Goal: Information Seeking & Learning: Learn about a topic

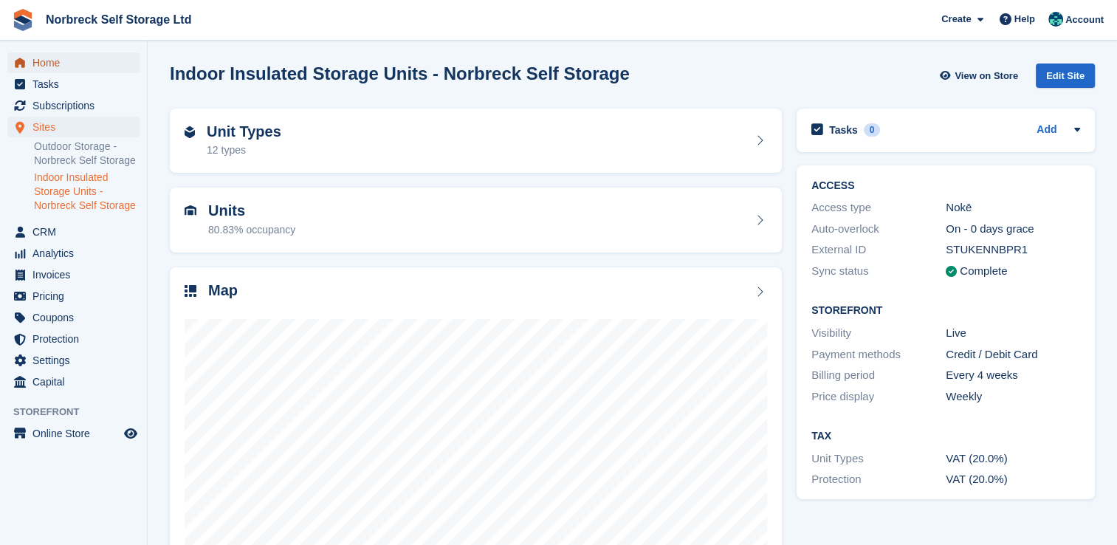
click at [49, 57] on span "Home" at bounding box center [76, 62] width 89 height 21
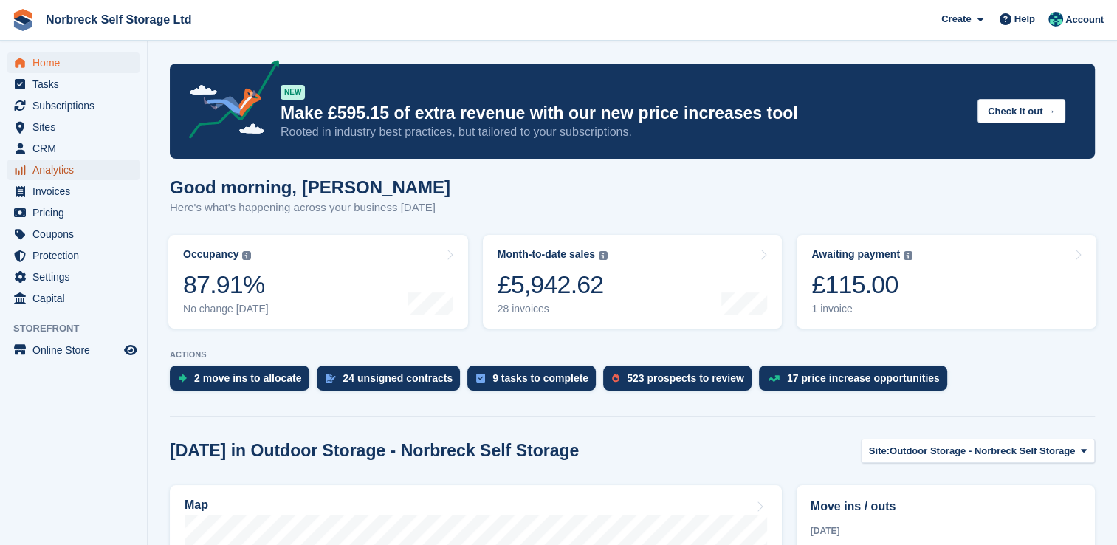
click at [52, 168] on span "Analytics" at bounding box center [76, 169] width 89 height 21
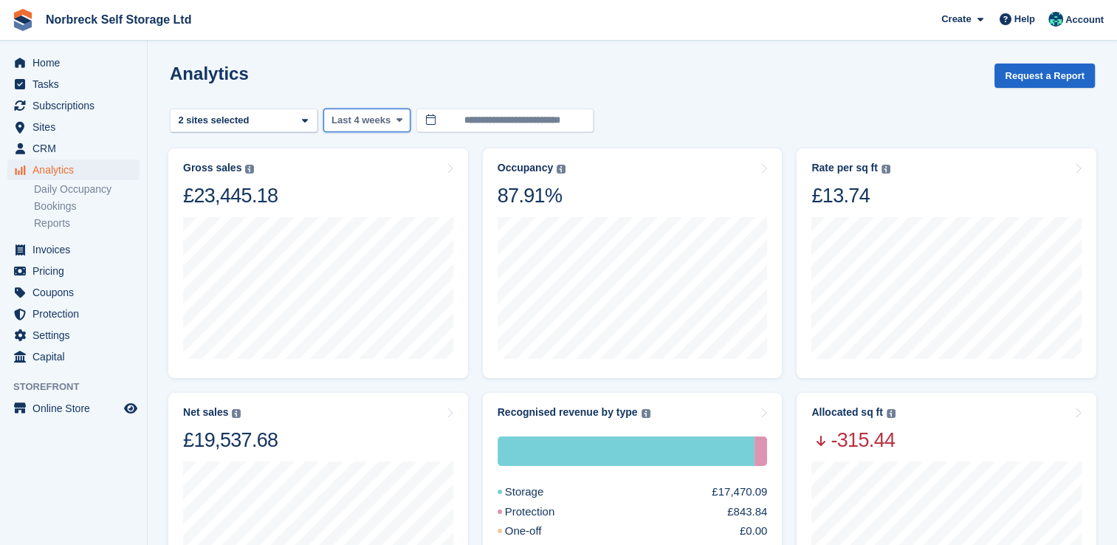
click at [393, 126] on button "Last 4 weeks" at bounding box center [366, 121] width 87 height 24
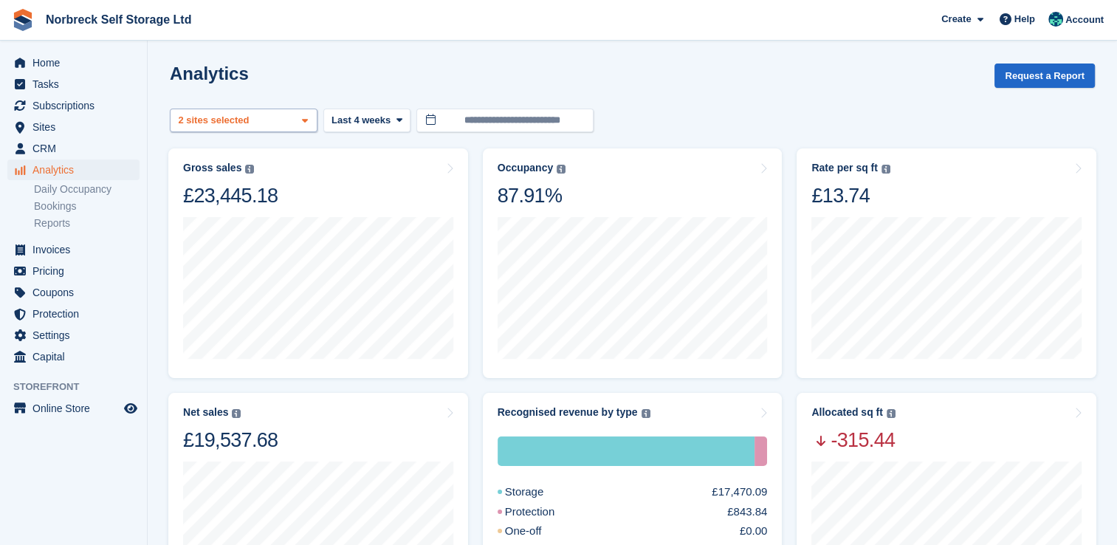
click at [309, 122] on span at bounding box center [305, 121] width 12 height 12
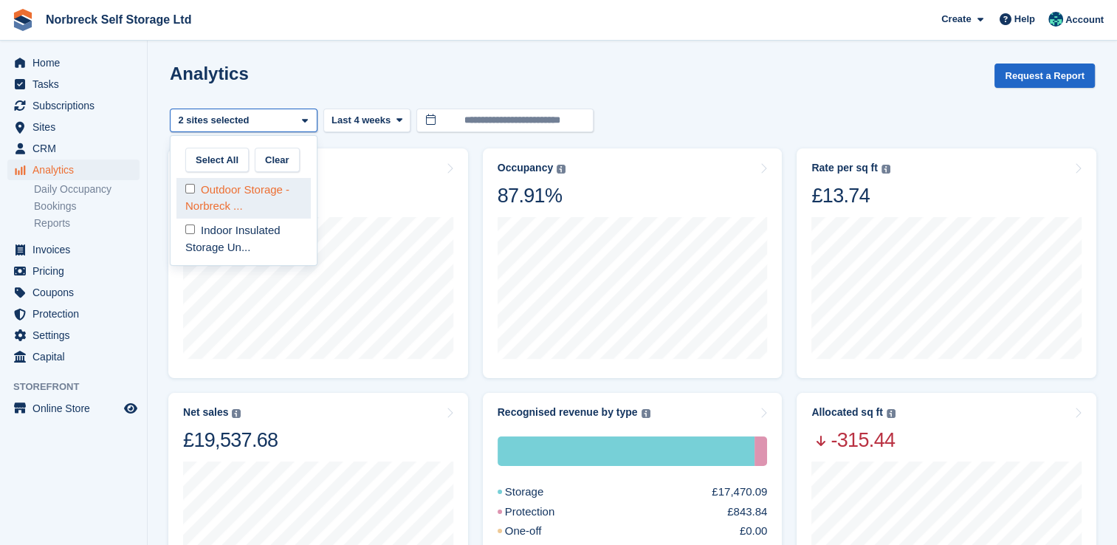
click at [264, 204] on div "Outdoor Storage - Norbreck ..." at bounding box center [243, 198] width 134 height 41
select select "****"
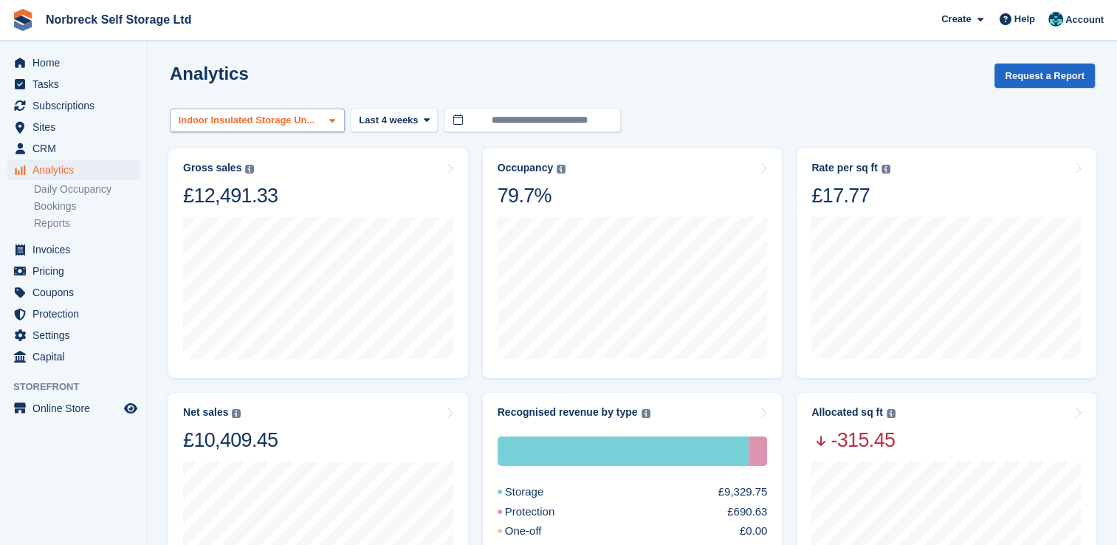
click at [329, 123] on span at bounding box center [332, 121] width 12 height 12
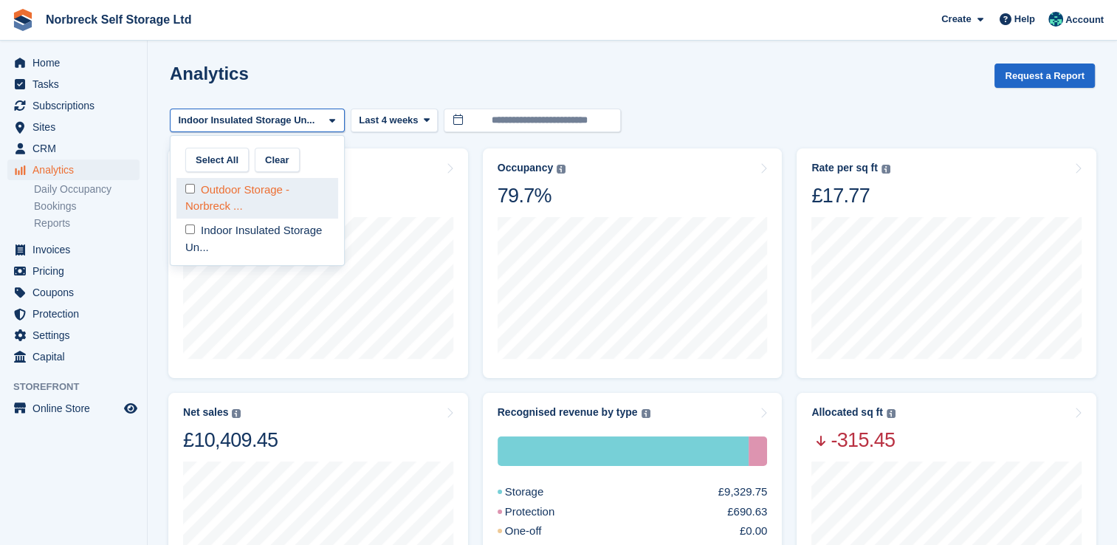
click at [286, 202] on div "Outdoor Storage - Norbreck ..." at bounding box center [257, 198] width 162 height 41
select select "****"
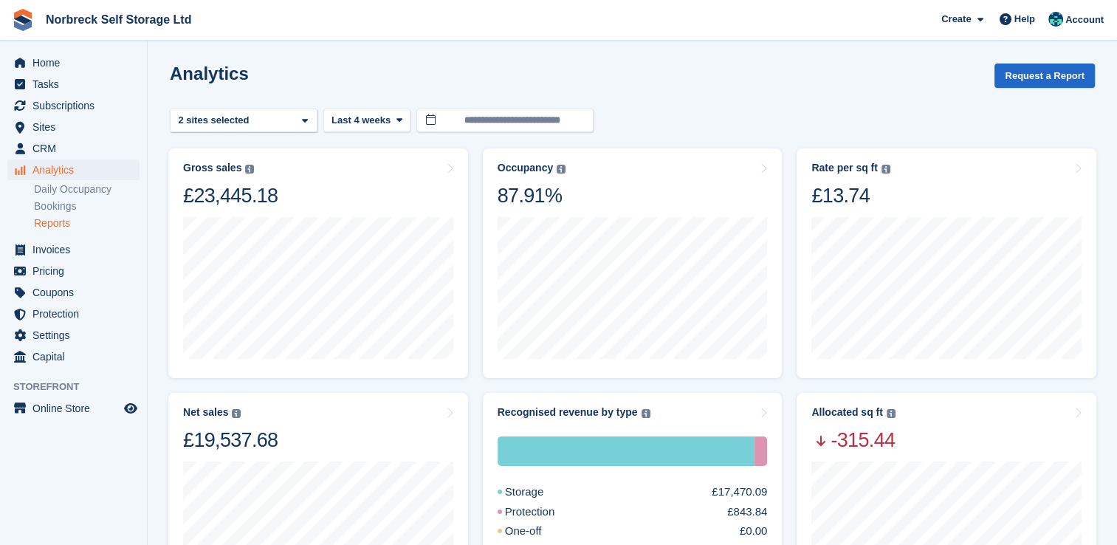
click at [43, 224] on link "Reports" at bounding box center [87, 223] width 106 height 14
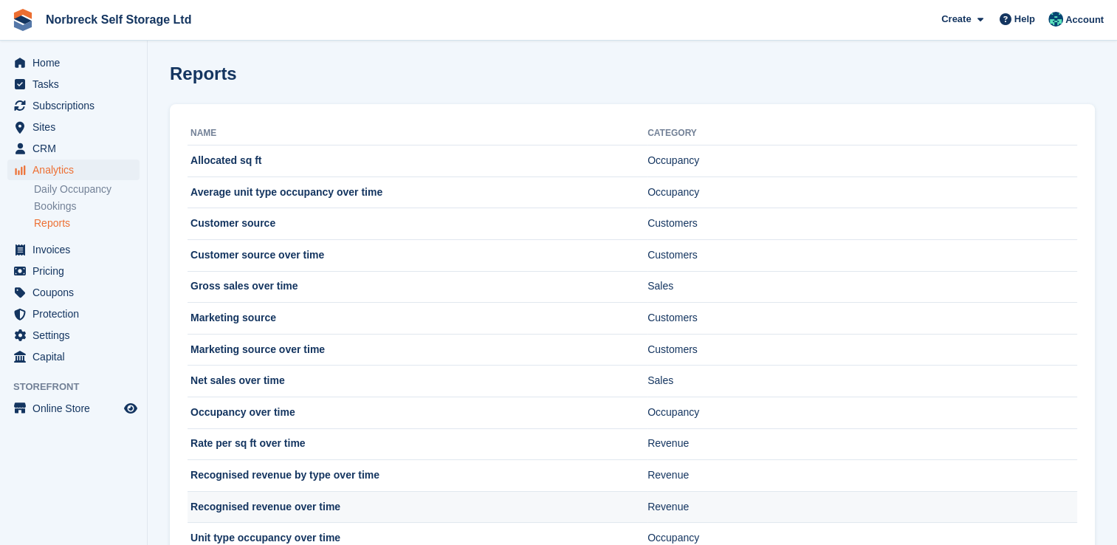
click at [308, 507] on td "Recognised revenue over time" at bounding box center [418, 507] width 460 height 32
